Goal: Navigation & Orientation: Find specific page/section

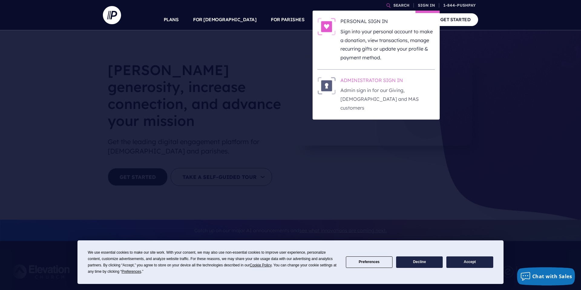
click at [377, 81] on h6 "ADMINISTRATOR SIGN IN" at bounding box center [388, 81] width 94 height 9
click at [424, 6] on link "SIGN IN" at bounding box center [427, 5] width 22 height 11
click at [378, 81] on h6 "ADMINISTRATOR SIGN IN" at bounding box center [388, 81] width 94 height 9
click at [363, 93] on p "Admin sign in for our Giving, [DEMOGRAPHIC_DATA] and MAS customers" at bounding box center [388, 99] width 94 height 26
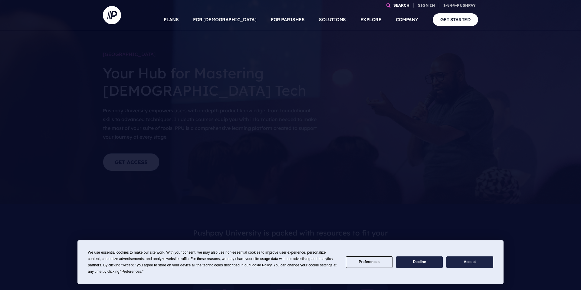
click at [395, 4] on link "SEARCH" at bounding box center [401, 5] width 21 height 11
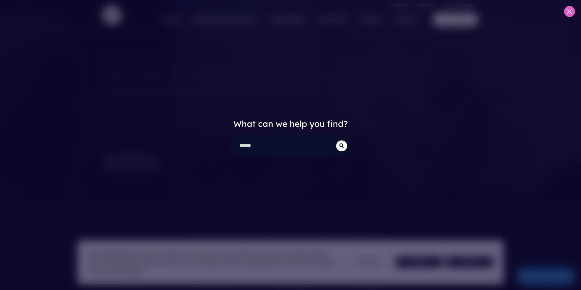
click at [569, 11] on icon at bounding box center [569, 11] width 5 height 5
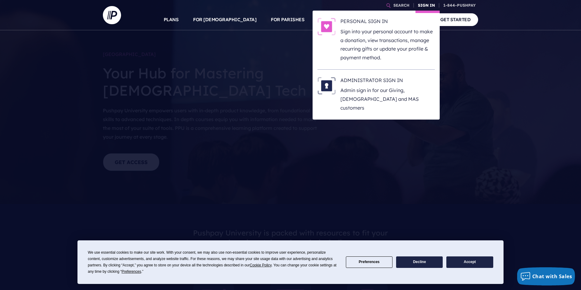
click at [427, 3] on link "SIGN IN" at bounding box center [427, 5] width 22 height 11
click at [381, 81] on h6 "ADMINISTRATOR SIGN IN" at bounding box center [388, 81] width 94 height 9
